Goal: Task Accomplishment & Management: Complete application form

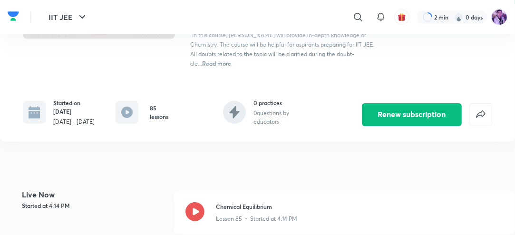
scroll to position [190, 0]
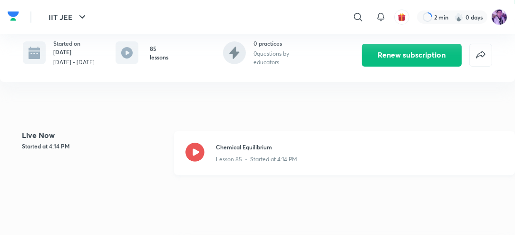
click at [198, 162] on icon at bounding box center [194, 152] width 19 height 19
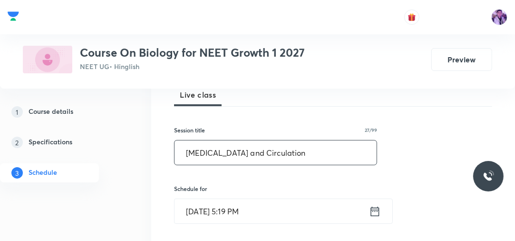
type input "[MEDICAL_DATA] and Circulation"
click at [233, 215] on input "[DATE] 5:19 PM" at bounding box center [272, 211] width 195 height 24
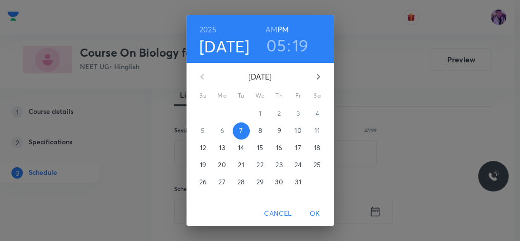
click at [276, 52] on h3 "05" at bounding box center [275, 45] width 19 height 20
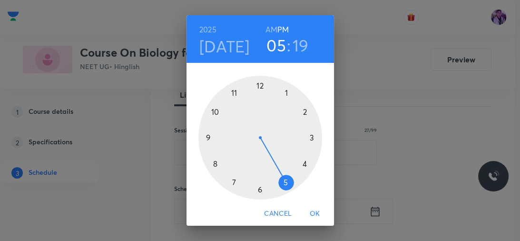
click at [257, 190] on div at bounding box center [260, 138] width 124 height 124
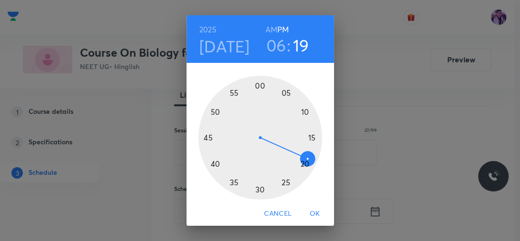
click at [213, 162] on div at bounding box center [260, 138] width 124 height 124
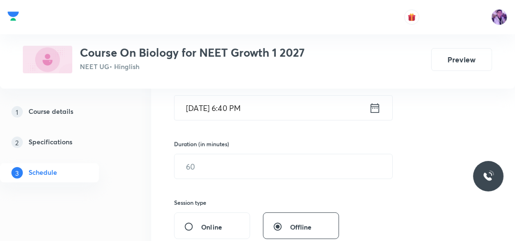
scroll to position [228, 0]
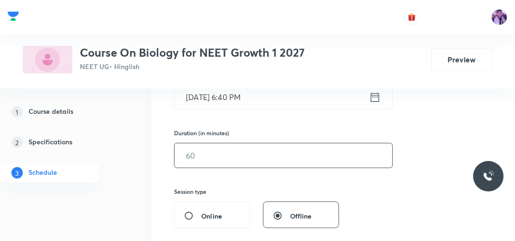
click at [220, 160] on input "text" at bounding box center [284, 155] width 218 height 24
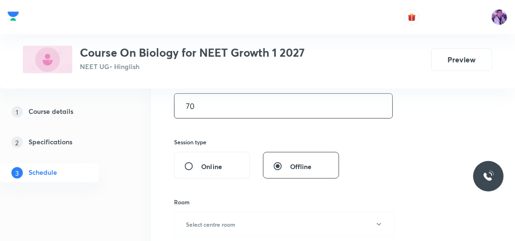
scroll to position [304, 0]
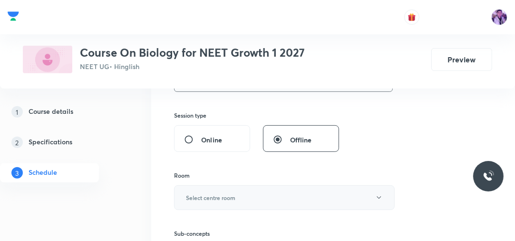
type input "70"
click at [231, 190] on button "Select centre room" at bounding box center [284, 197] width 221 height 25
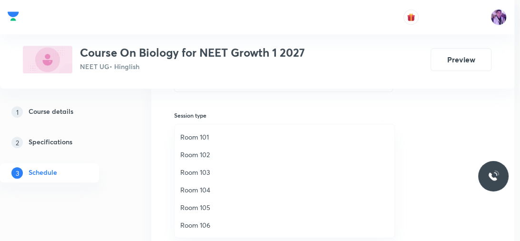
click at [224, 170] on span "Room 103" at bounding box center [284, 172] width 208 height 10
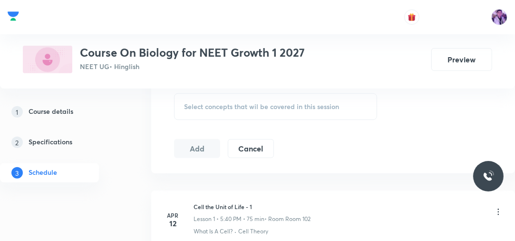
scroll to position [457, 0]
click at [232, 103] on span "Select concepts that wil be covered in this session" at bounding box center [261, 106] width 155 height 8
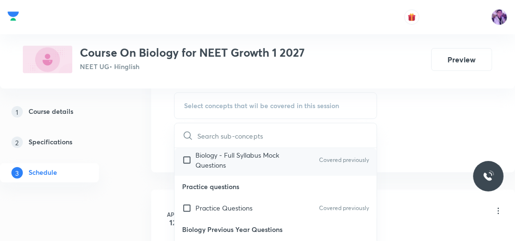
scroll to position [38, 0]
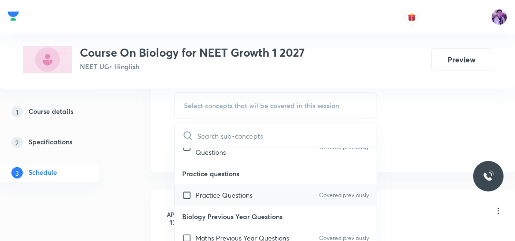
click at [201, 195] on p "Practice Questions" at bounding box center [223, 195] width 57 height 10
checkbox input "true"
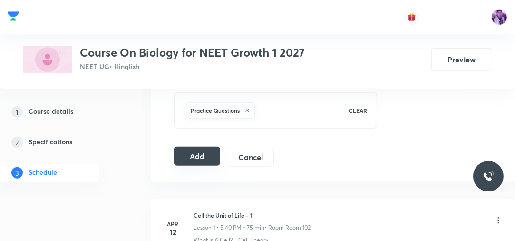
click at [199, 154] on button "Add" at bounding box center [197, 155] width 46 height 19
